Goal: Task Accomplishment & Management: Use online tool/utility

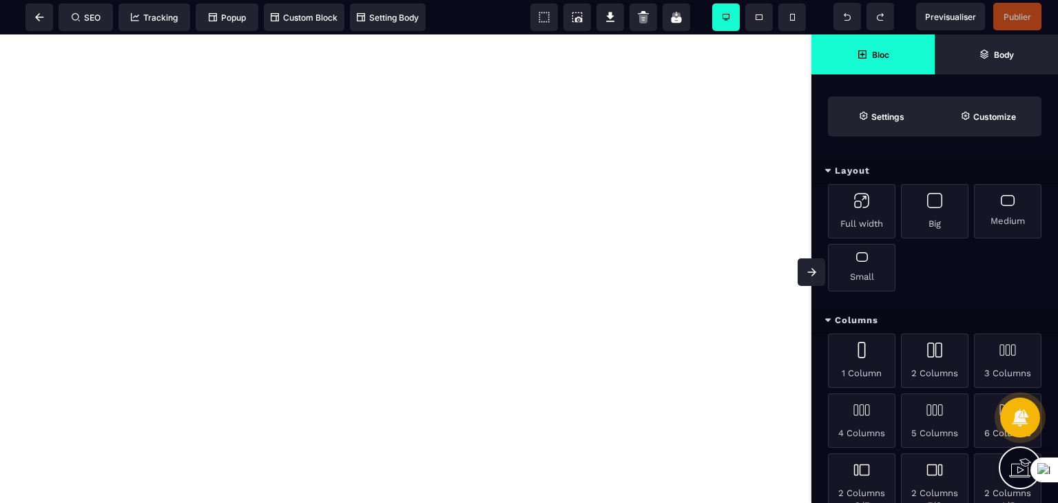
click at [816, 182] on div "Layout" at bounding box center [934, 170] width 247 height 25
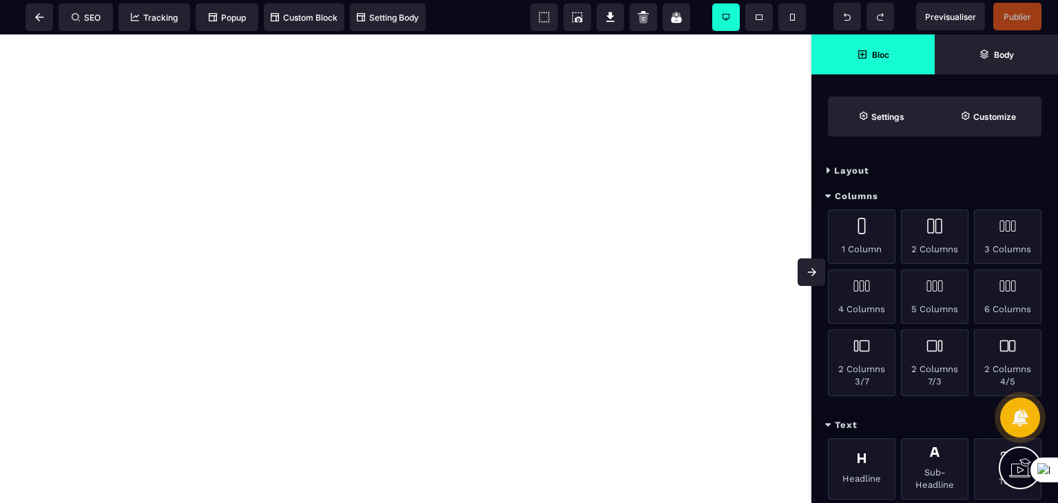
click at [816, 182] on div "Layout" at bounding box center [934, 170] width 247 height 25
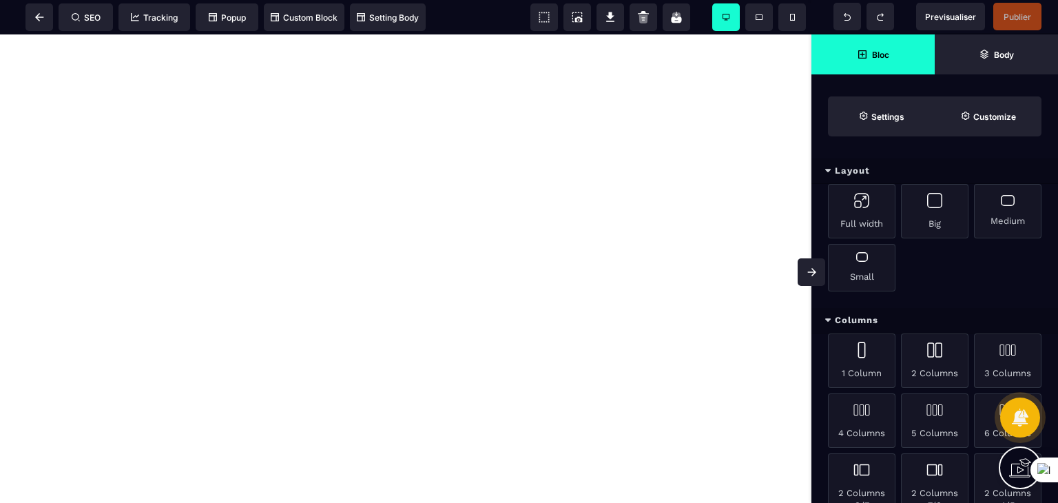
click at [816, 182] on div "Layout" at bounding box center [934, 170] width 247 height 25
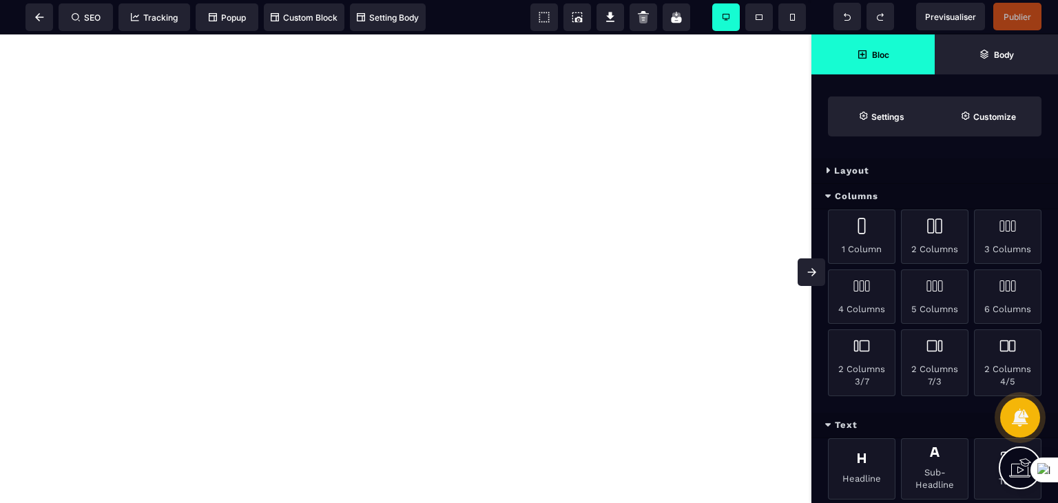
click at [816, 182] on div "Layout" at bounding box center [934, 170] width 247 height 25
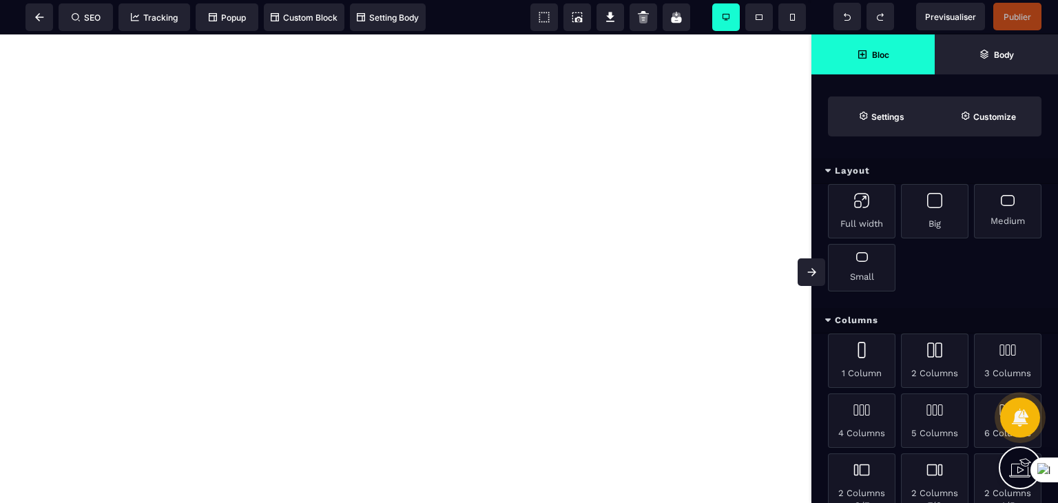
click at [1050, 98] on div "Bloc Body Settings Customize" at bounding box center [934, 85] width 247 height 102
click at [42, 14] on icon at bounding box center [39, 17] width 9 height 8
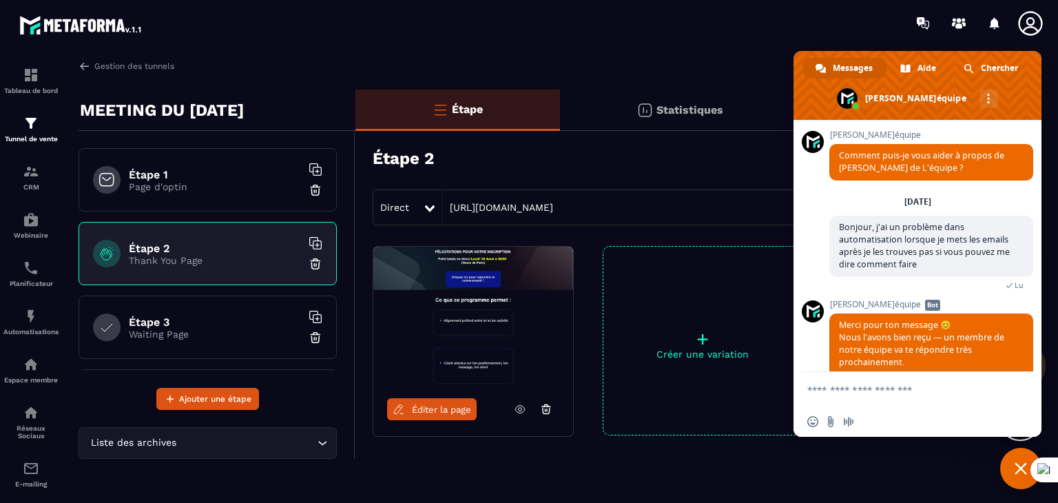
click at [522, 410] on icon at bounding box center [520, 409] width 12 height 12
